Goal: Find contact information: Find contact information

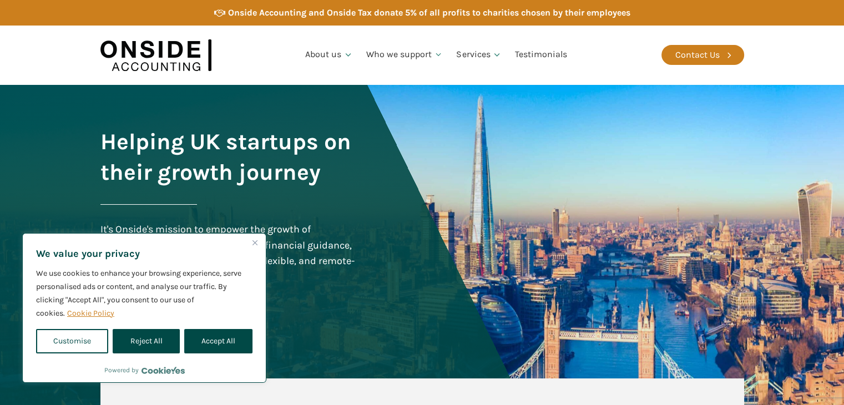
drag, startPoint x: 230, startPoint y: 338, endPoint x: 236, endPoint y: 335, distance: 6.7
click at [230, 338] on button "Accept All" at bounding box center [218, 341] width 68 height 24
checkbox input "true"
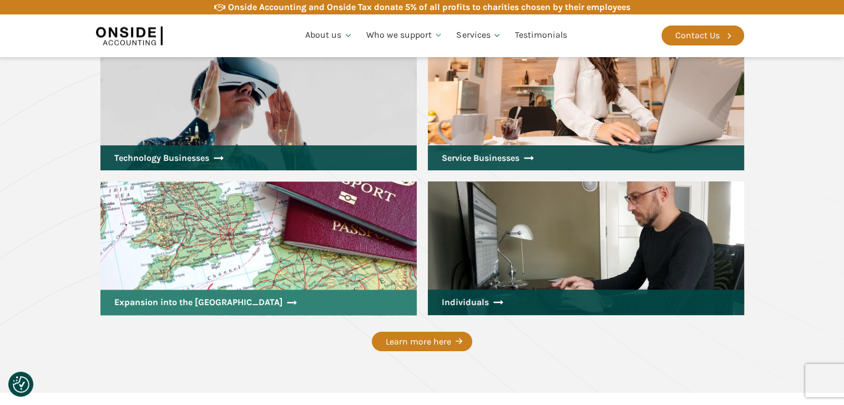
scroll to position [1499, 0]
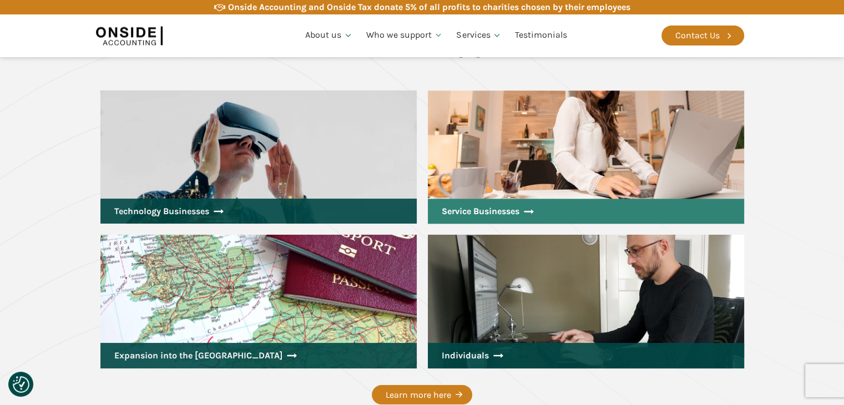
click at [473, 216] on link "Service Businesses" at bounding box center [586, 212] width 316 height 26
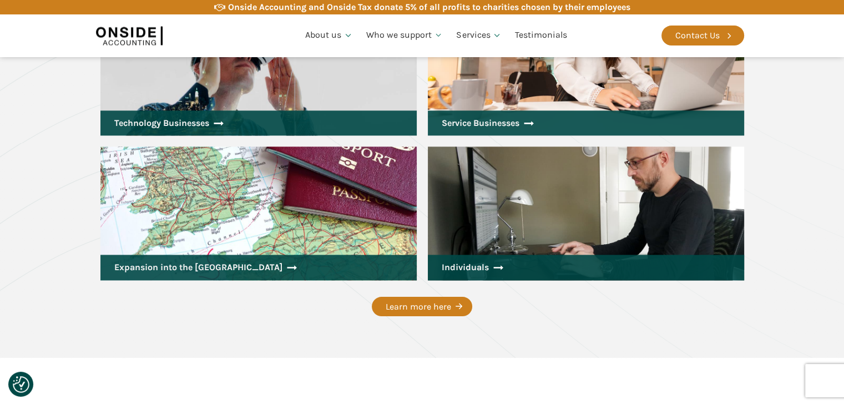
scroll to position [1665, 0]
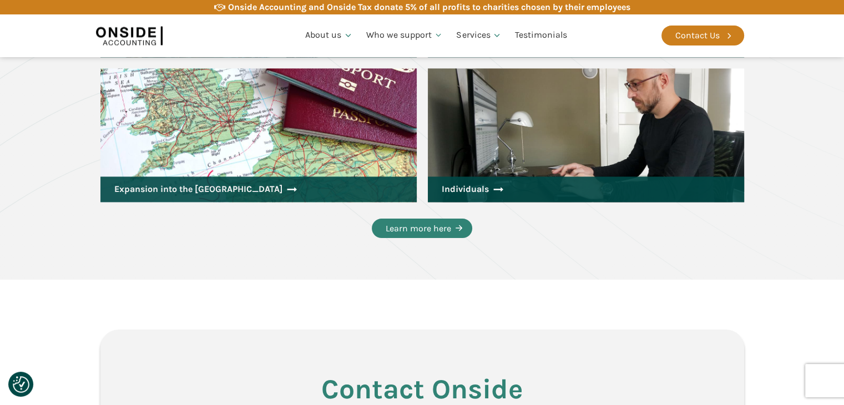
click at [449, 231] on div "Learn more here" at bounding box center [418, 228] width 65 height 14
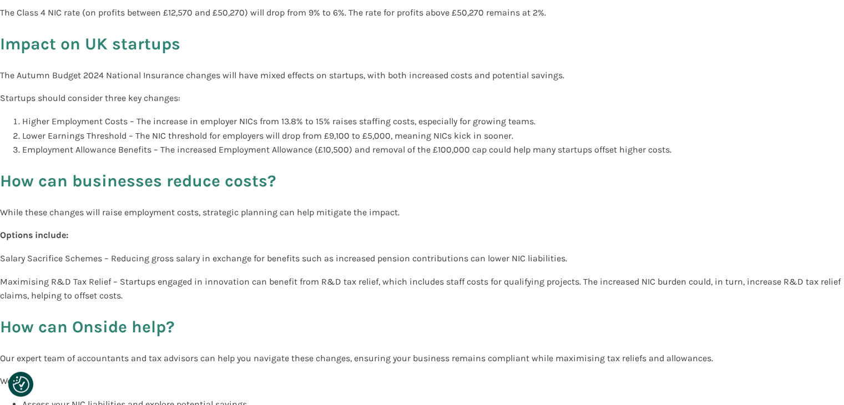
scroll to position [4360, 0]
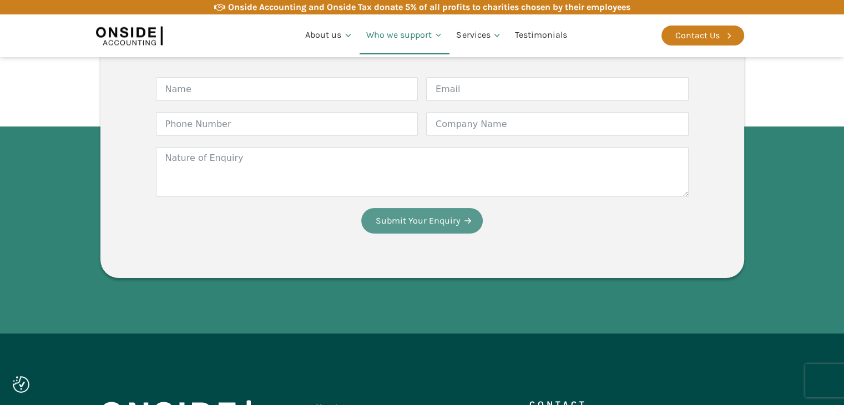
scroll to position [1066, 0]
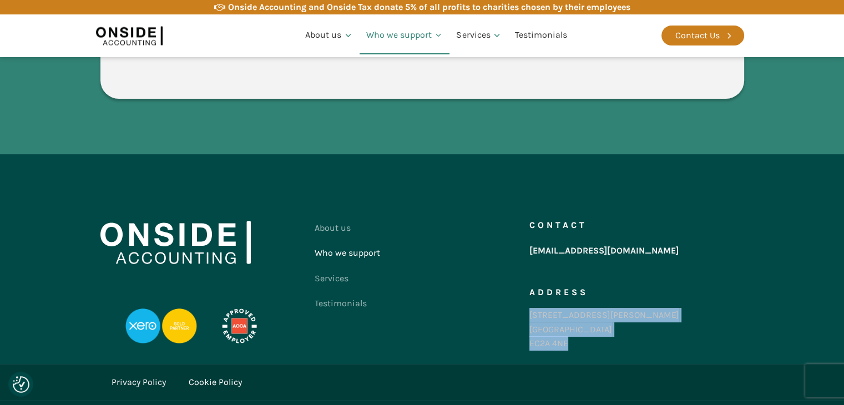
drag, startPoint x: 530, startPoint y: 294, endPoint x: 574, endPoint y: 322, distance: 52.7
click at [574, 322] on div "86-90 Paul Street London EC2A 4NE" at bounding box center [605, 329] width 150 height 43
copy div "86-90 Paul Street London EC2A 4NE"
